Goal: Find specific page/section: Find specific page/section

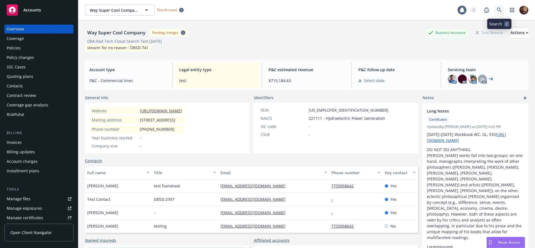
click at [497, 9] on icon at bounding box center [499, 10] width 5 height 5
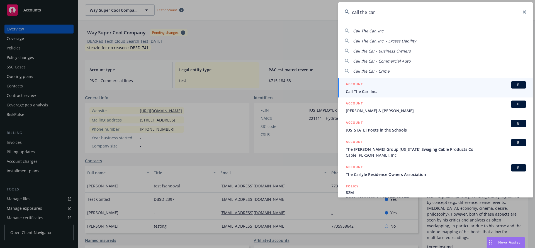
type input "call the car"
click at [372, 90] on span "Call The Car, Inc." at bounding box center [436, 91] width 181 height 6
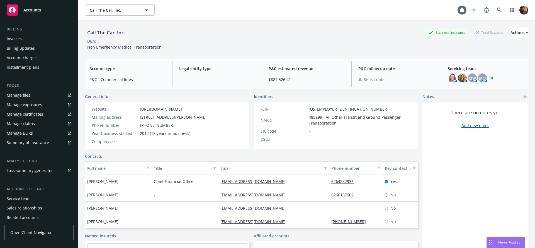
scroll to position [116, 0]
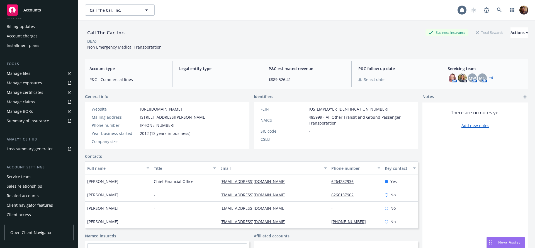
click at [31, 232] on span "Open Client Navigator" at bounding box center [31, 232] width 42 height 6
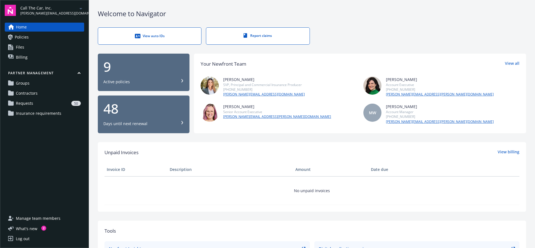
click at [44, 91] on link "Contractors" at bounding box center [44, 93] width 79 height 9
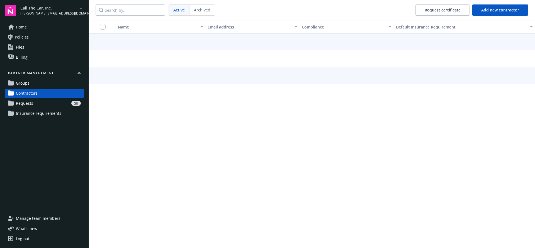
click at [46, 110] on span "Insurance requirements" at bounding box center [38, 113] width 45 height 9
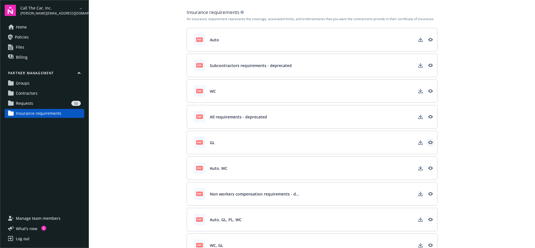
click at [432, 143] on icon "View" at bounding box center [430, 142] width 4 height 3
